Goal: Navigation & Orientation: Find specific page/section

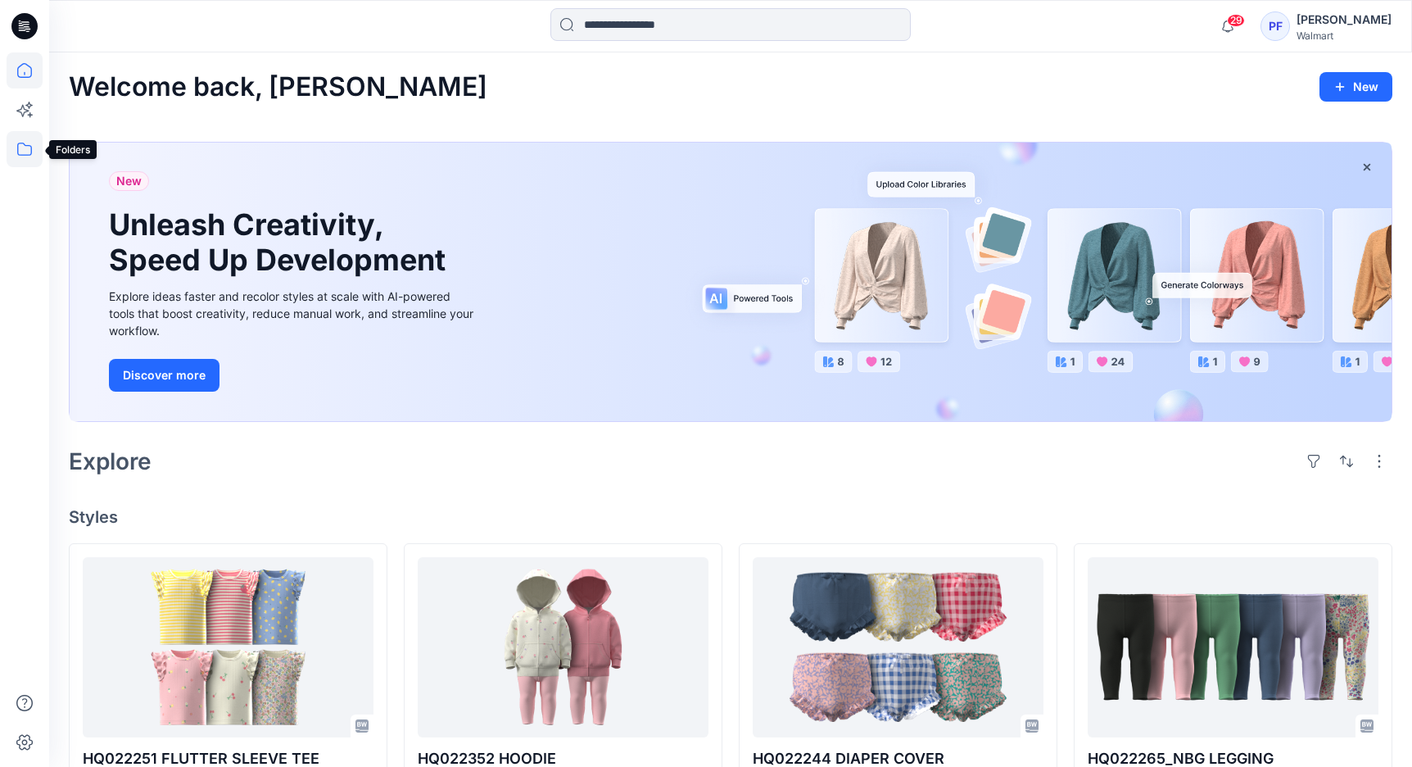
click at [31, 141] on icon at bounding box center [25, 149] width 36 height 36
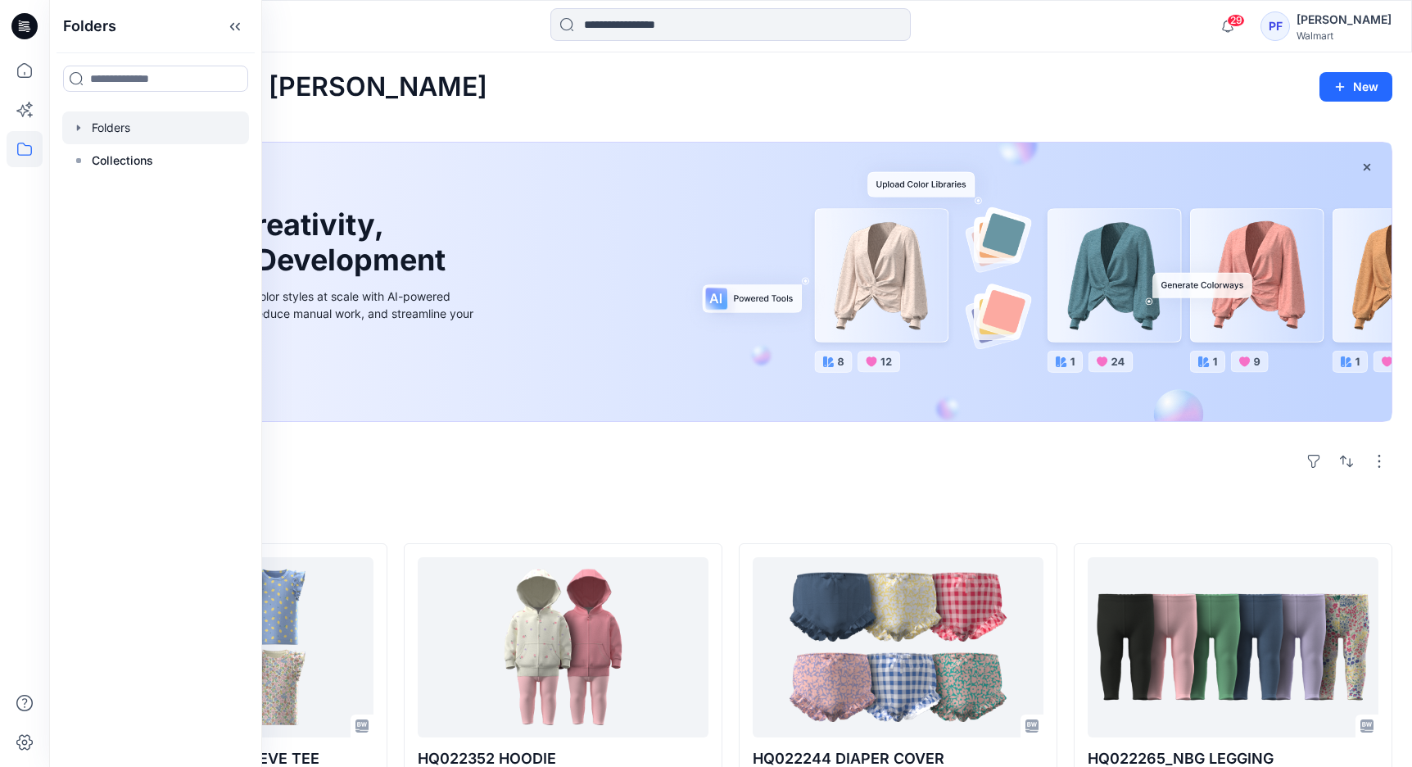
click at [197, 132] on div at bounding box center [155, 127] width 187 height 33
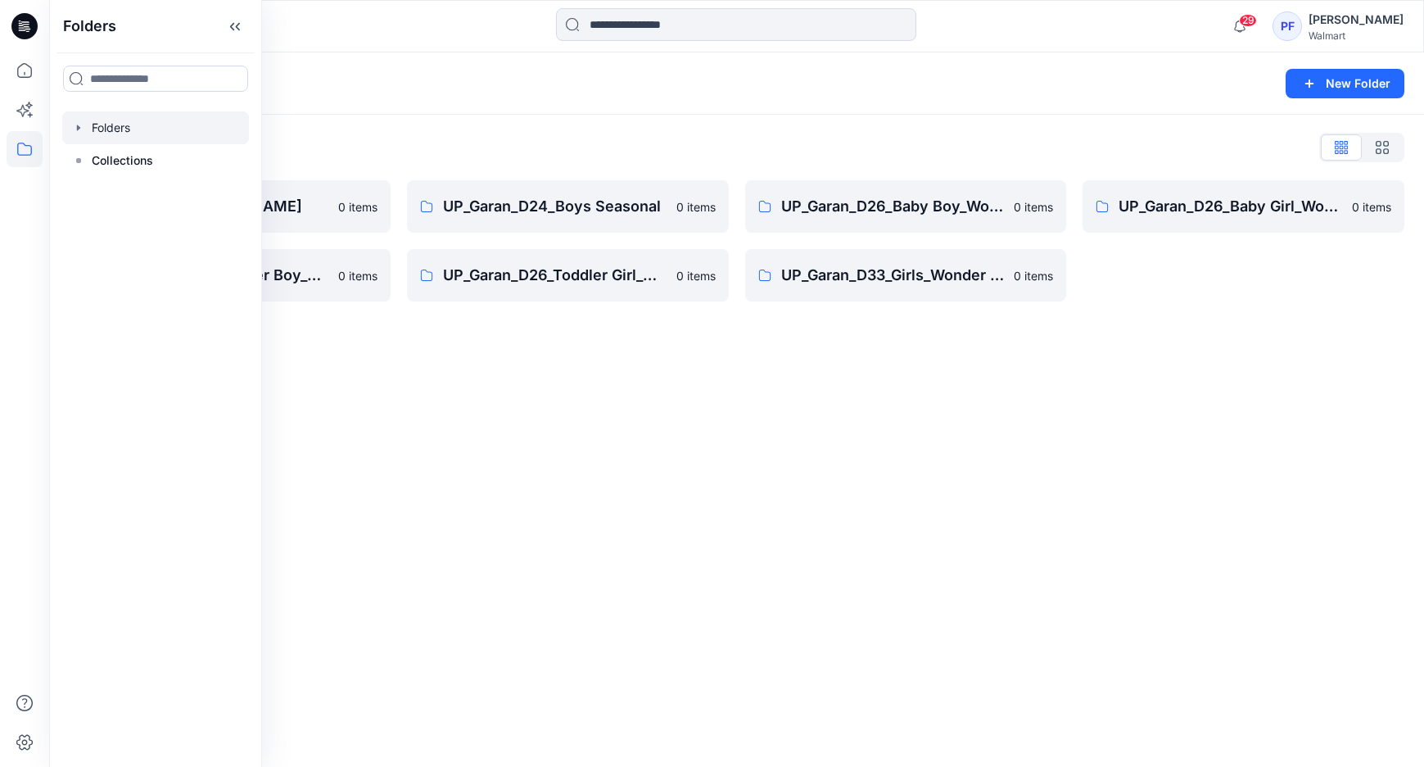
click at [1012, 494] on div "Folders New Folder Folders List UP_Garan [PERSON_NAME] 0 items UP_Garan_D26_Tod…" at bounding box center [736, 409] width 1375 height 714
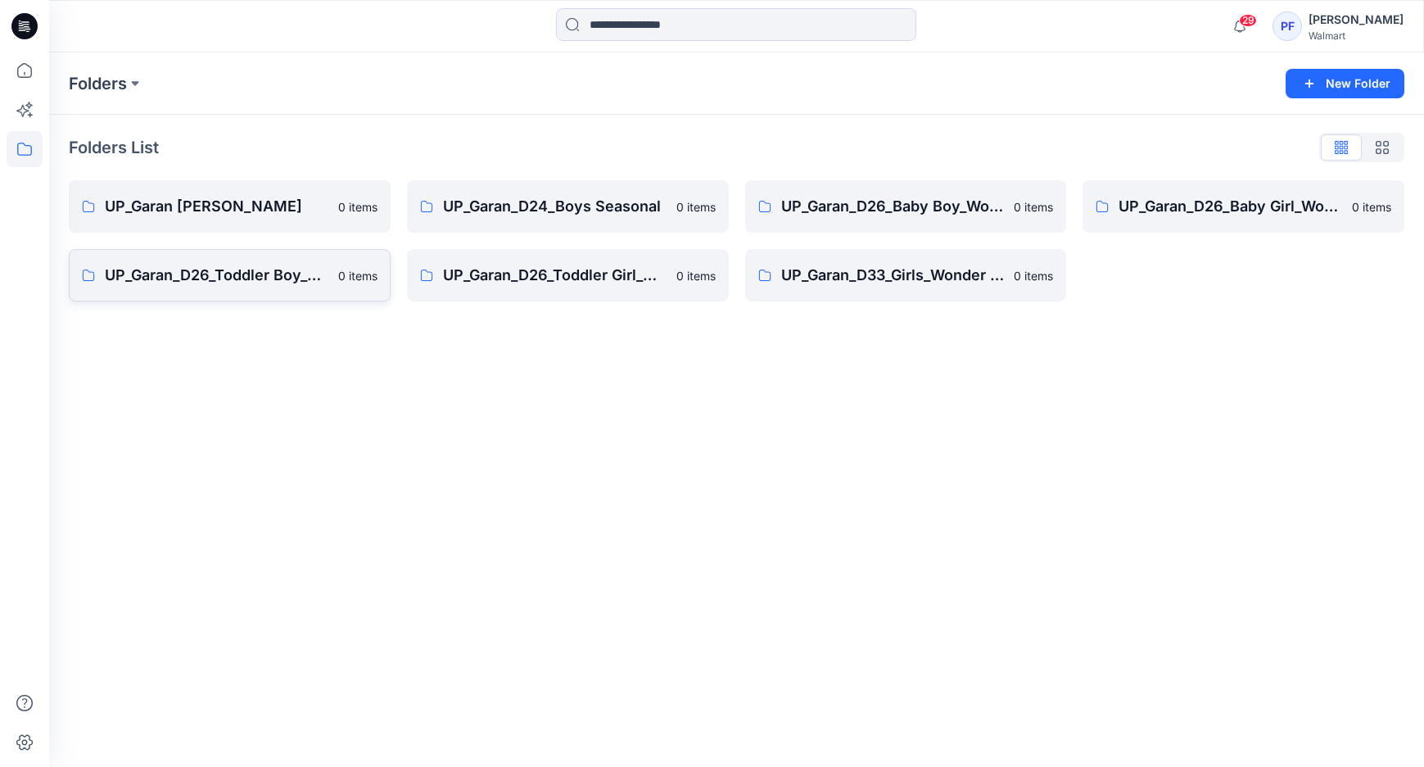
click at [225, 285] on p "UP_Garan_D26_Toddler Boy_Wonder_Nation" at bounding box center [217, 275] width 224 height 23
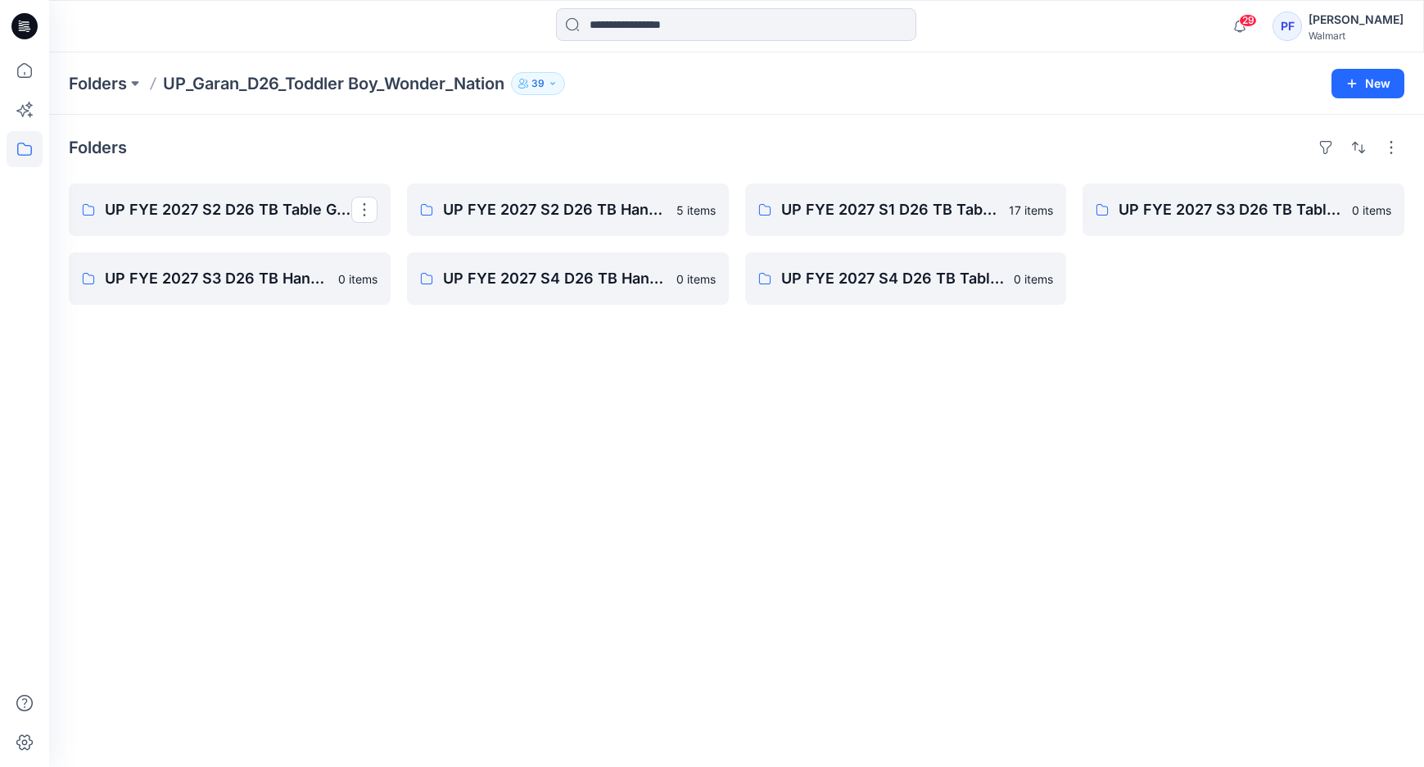
click at [182, 171] on div "Folders UP FYE 2027 S2 D26 TB Table Garan UP FYE 2027 S3 D26 TB Hanging Garan 0…" at bounding box center [736, 441] width 1375 height 652
click at [255, 234] on link "UP FYE 2027 S2 D26 TB Table Garan" at bounding box center [230, 209] width 322 height 52
click at [621, 193] on link "UP FYE 2027 S2 D26 TB Hanging Garan" at bounding box center [568, 209] width 322 height 52
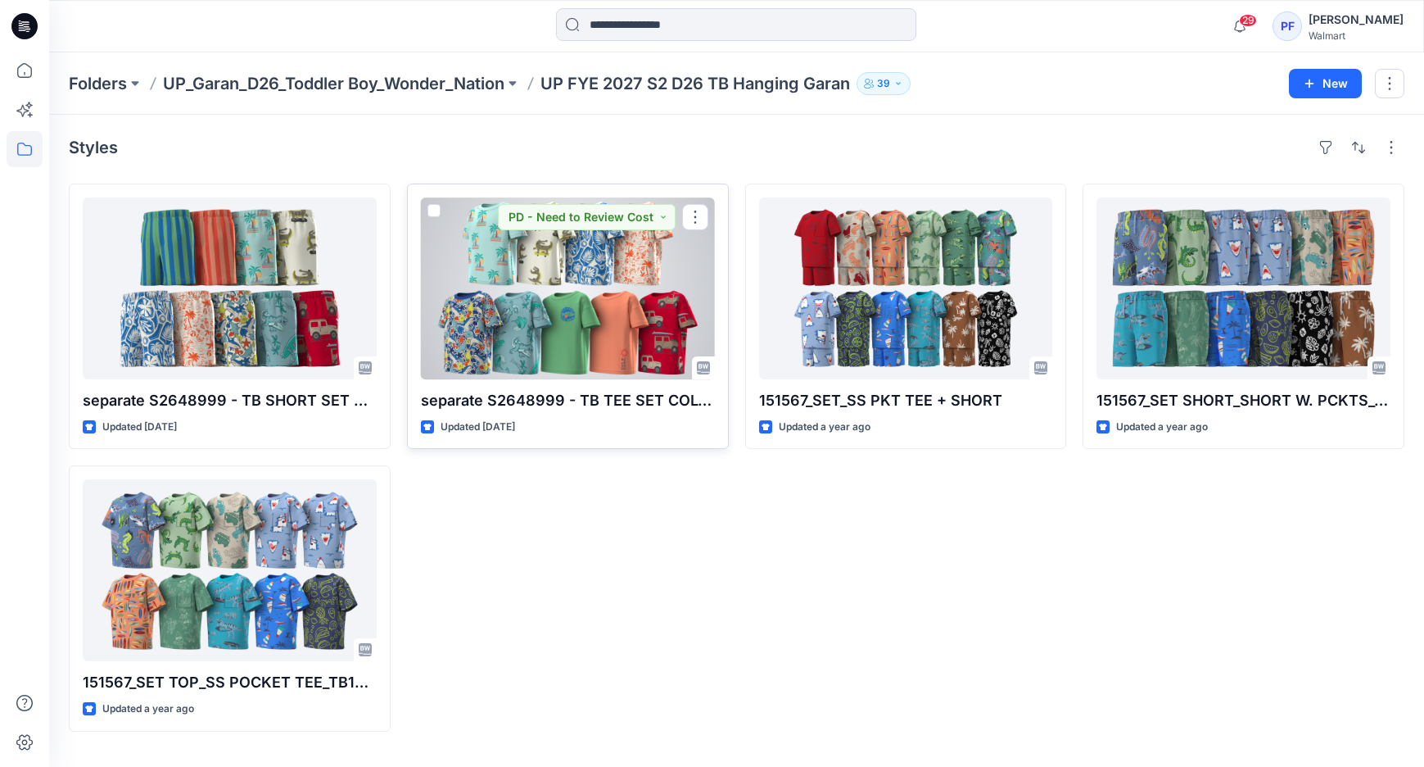
click at [545, 319] on div at bounding box center [568, 288] width 294 height 182
